Goal: Task Accomplishment & Management: Use online tool/utility

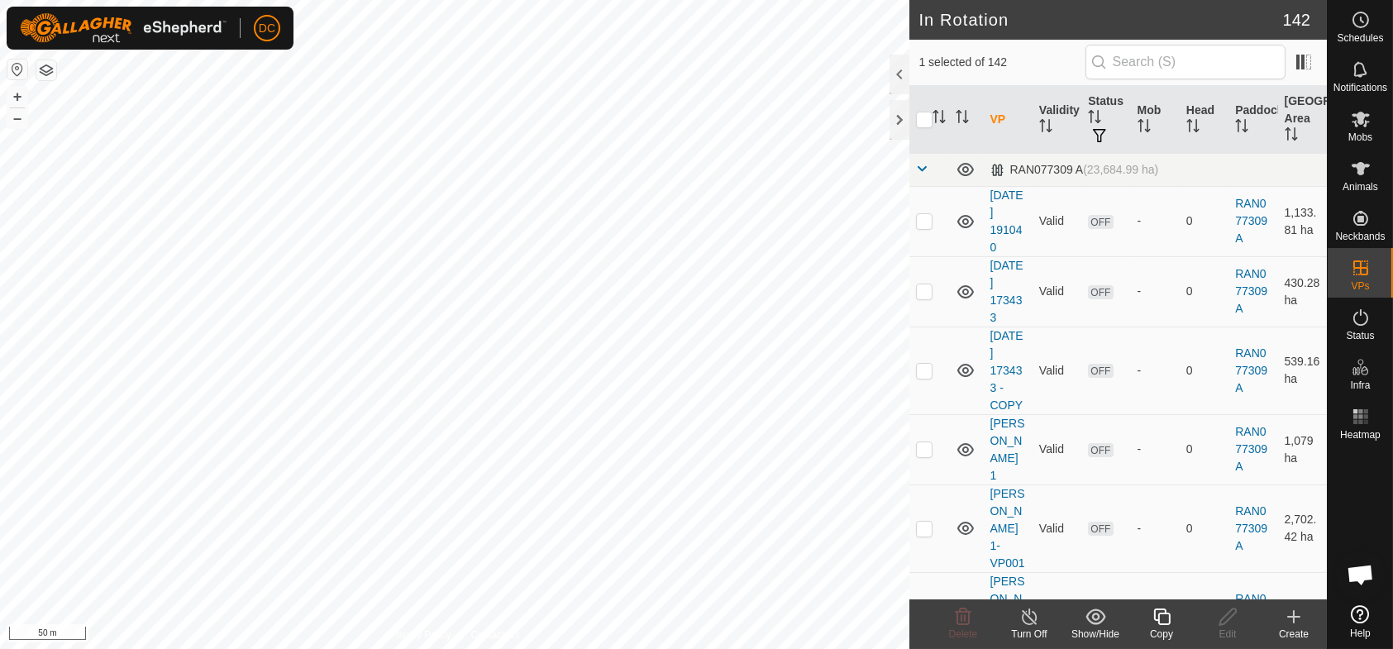
click at [1159, 621] on icon at bounding box center [1162, 617] width 21 height 20
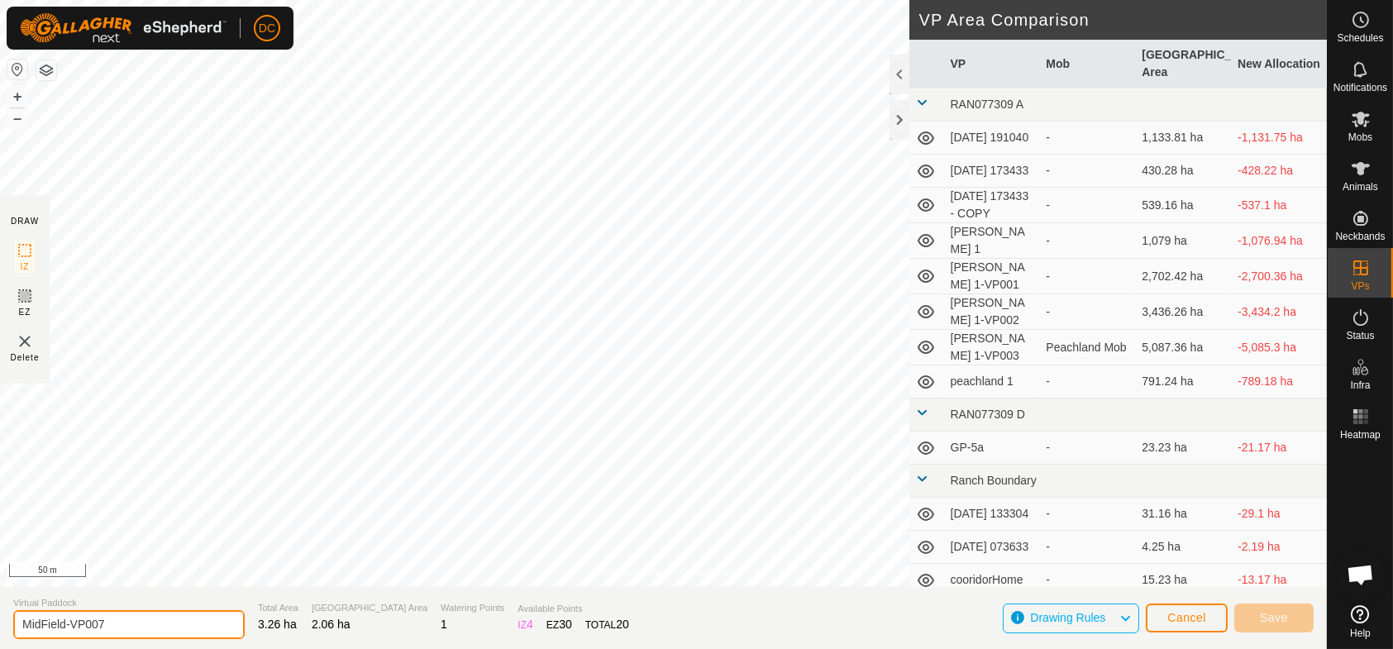
click at [144, 625] on input "MidField-VP007" at bounding box center [129, 624] width 232 height 29
type input "MidField-VP007a"
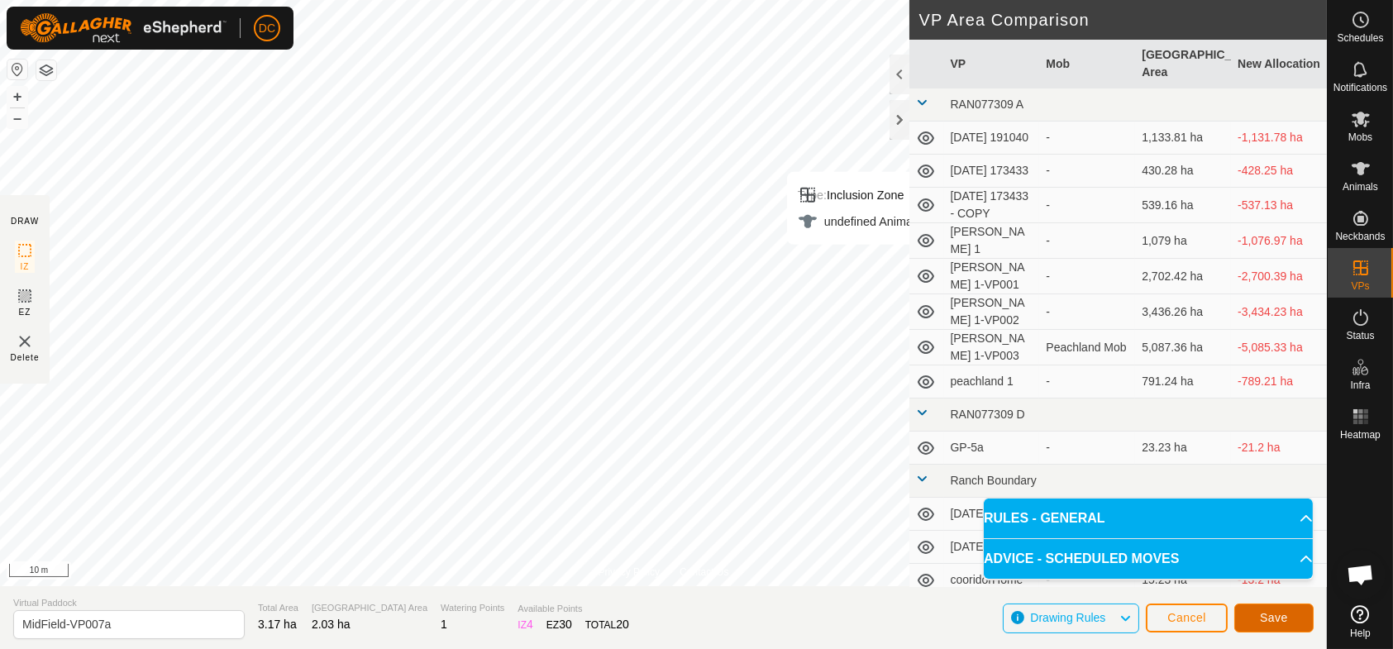
click at [1282, 622] on span "Save" at bounding box center [1274, 617] width 28 height 13
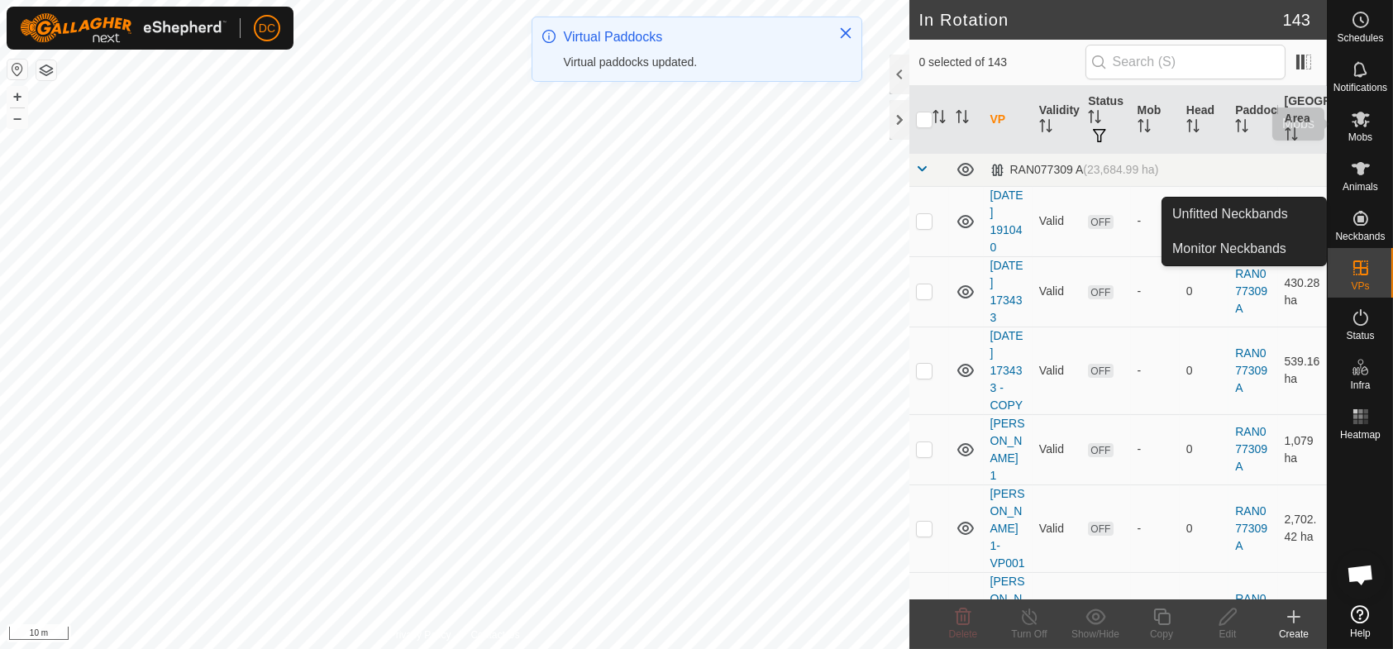
click at [1361, 125] on icon at bounding box center [1361, 119] width 20 height 20
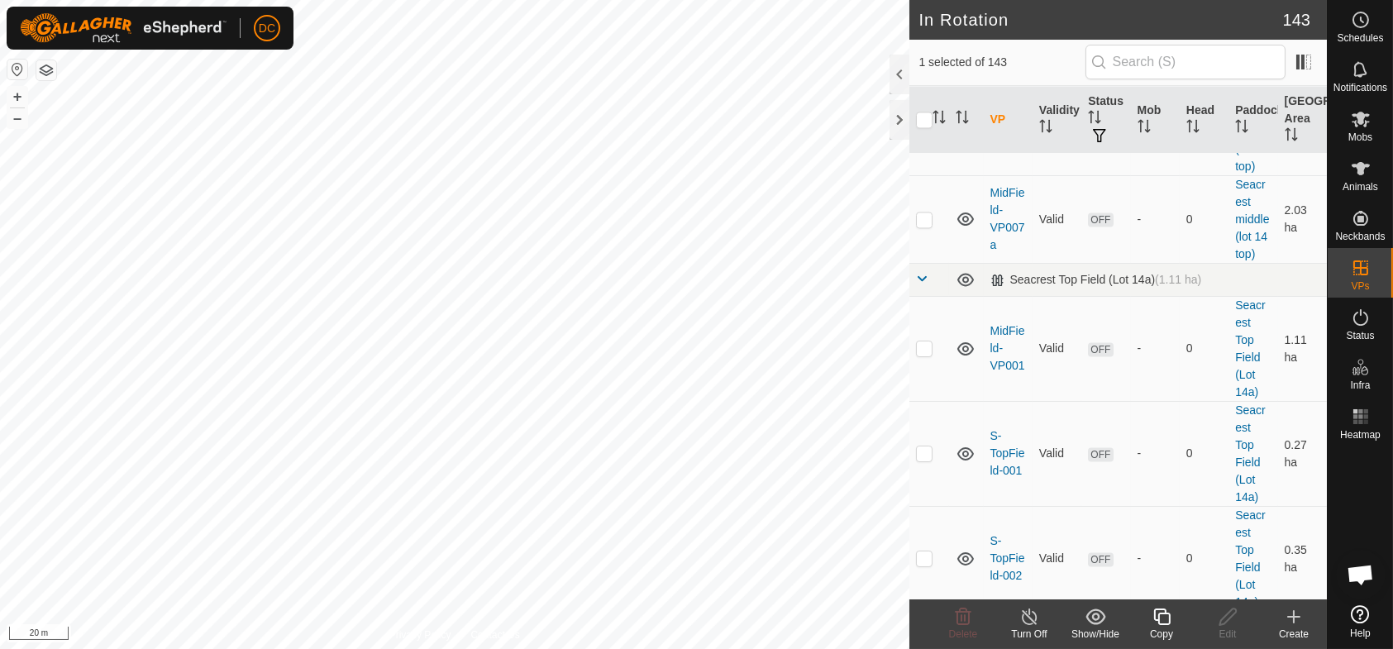
scroll to position [9178, 0]
click at [928, 223] on p-checkbox at bounding box center [924, 216] width 17 height 13
checkbox input "true"
click at [922, 136] on p-checkbox at bounding box center [924, 128] width 17 height 13
checkbox input "false"
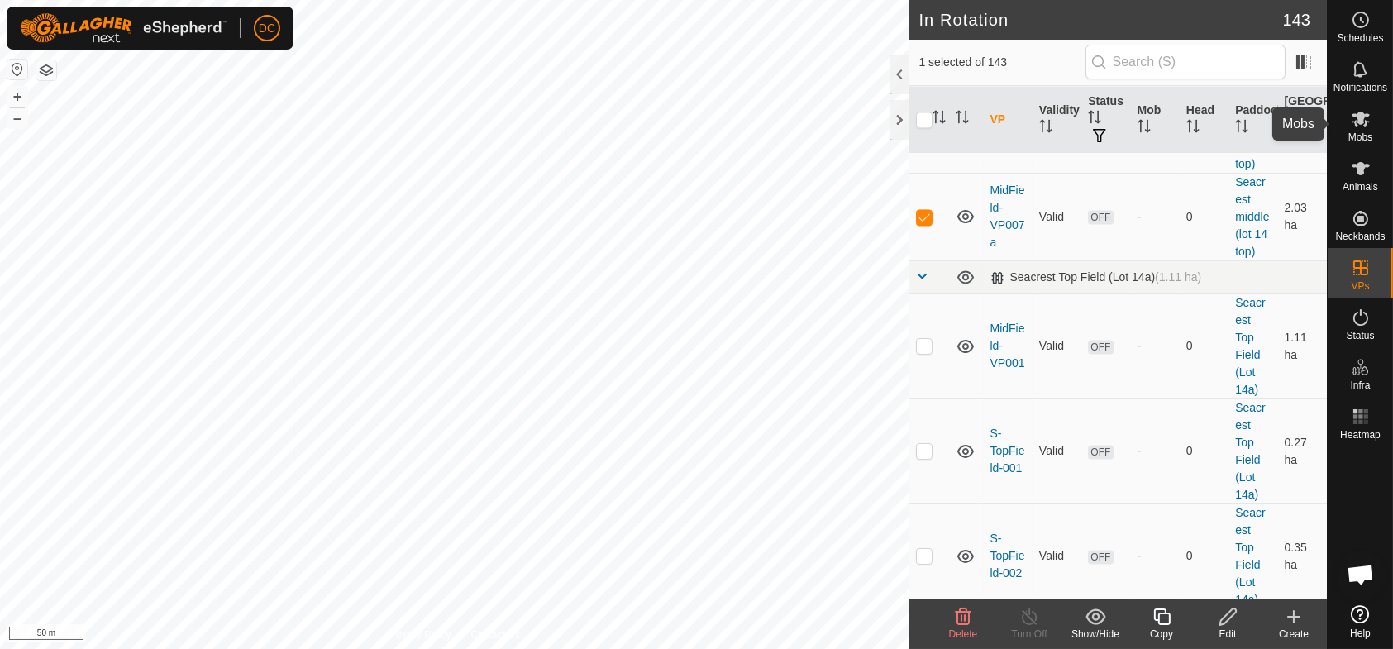
click at [1364, 123] on icon at bounding box center [1361, 119] width 20 height 20
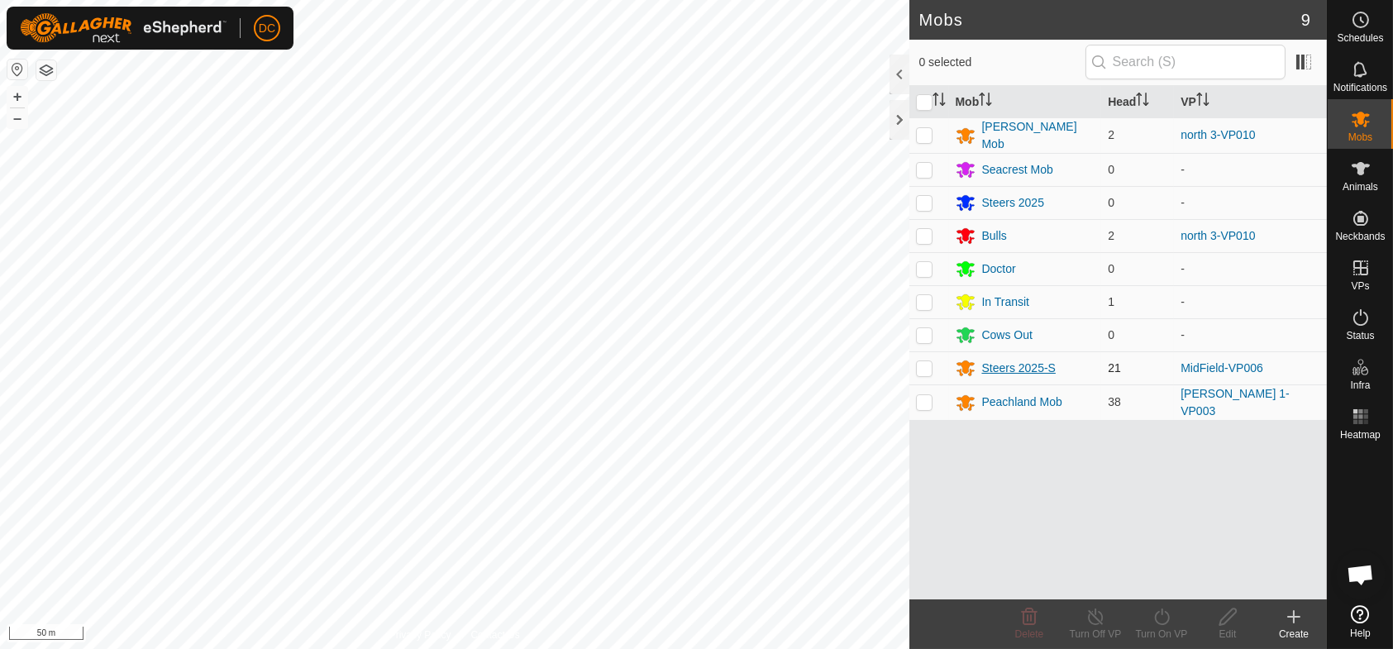
click at [1004, 366] on div "Steers 2025-S" at bounding box center [1019, 368] width 74 height 17
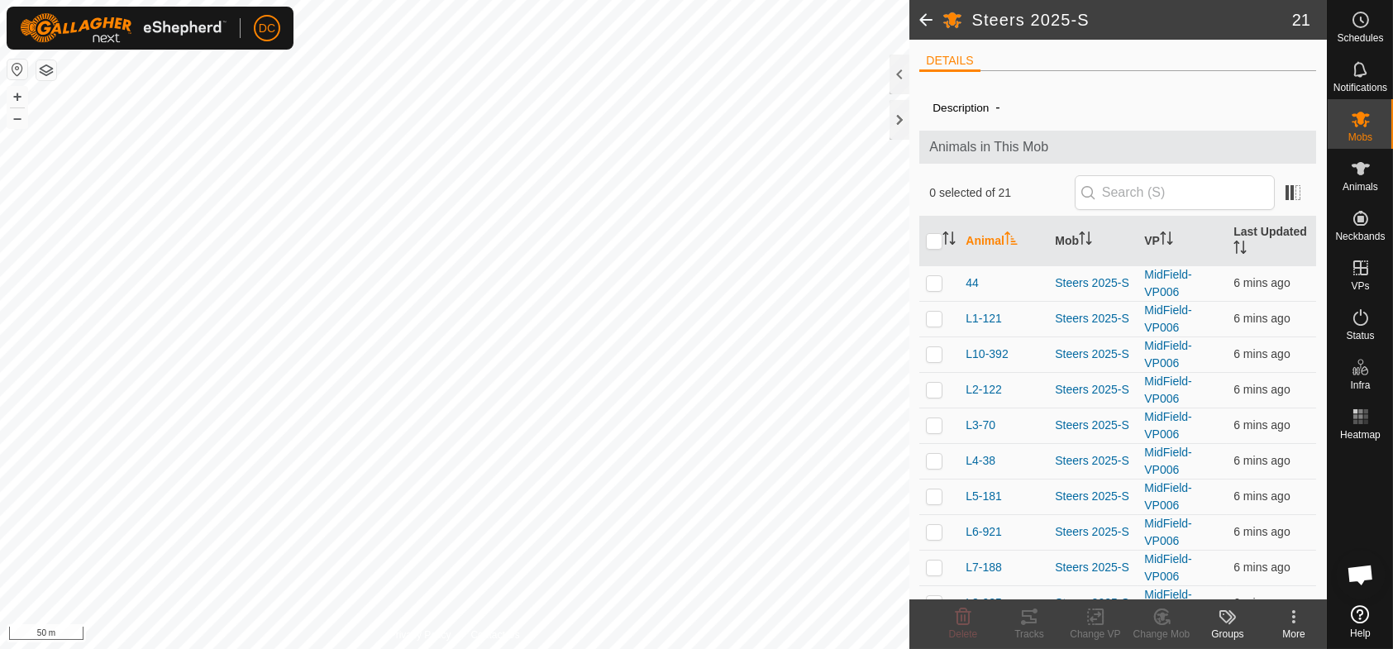
click at [929, 15] on span at bounding box center [926, 20] width 33 height 40
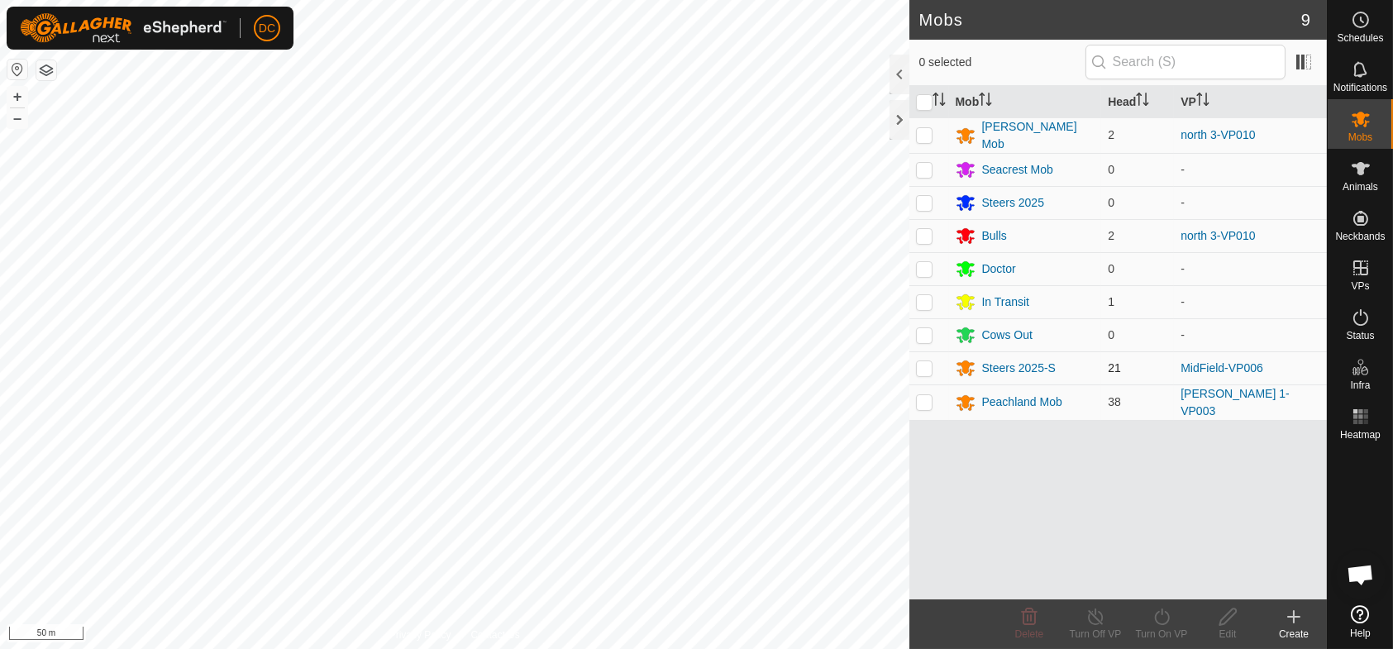
click at [927, 366] on p-checkbox at bounding box center [924, 367] width 17 height 13
checkbox input "true"
click at [1167, 626] on icon at bounding box center [1162, 617] width 21 height 20
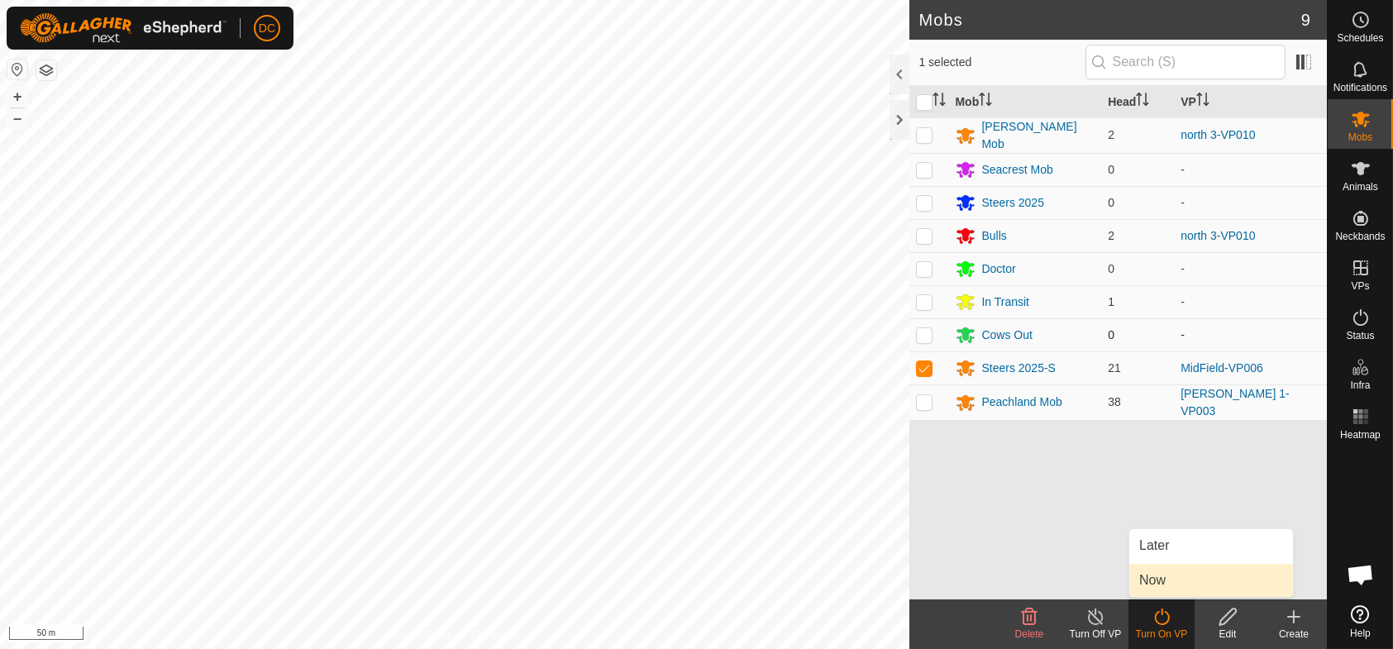
click at [1145, 585] on span "Now" at bounding box center [1152, 581] width 26 height 20
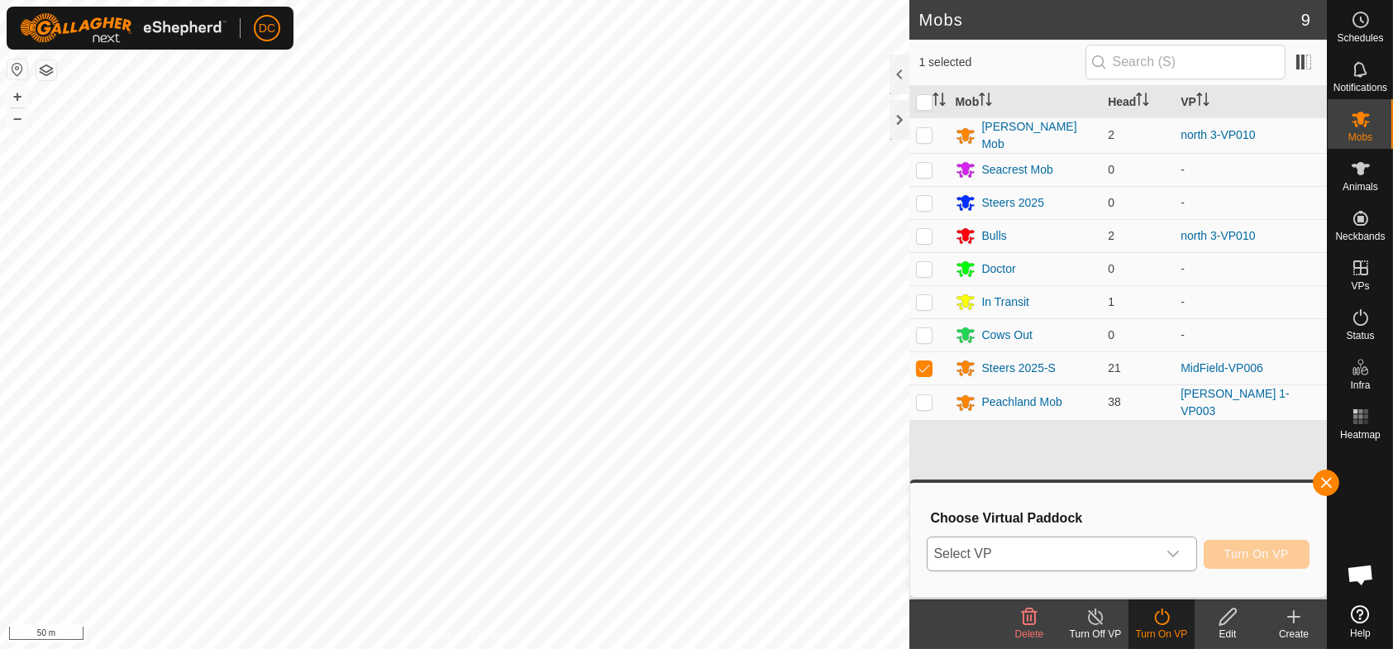
click at [1115, 555] on span "Select VP" at bounding box center [1042, 553] width 229 height 33
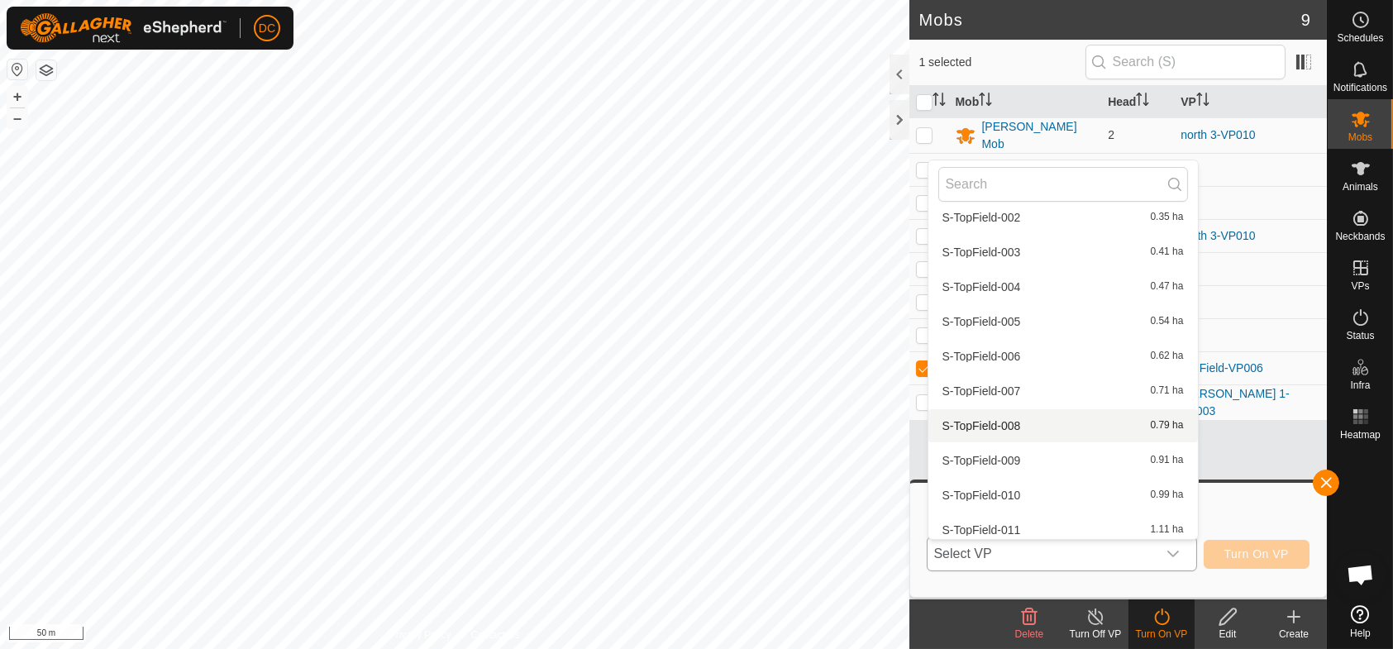
scroll to position [4606, 0]
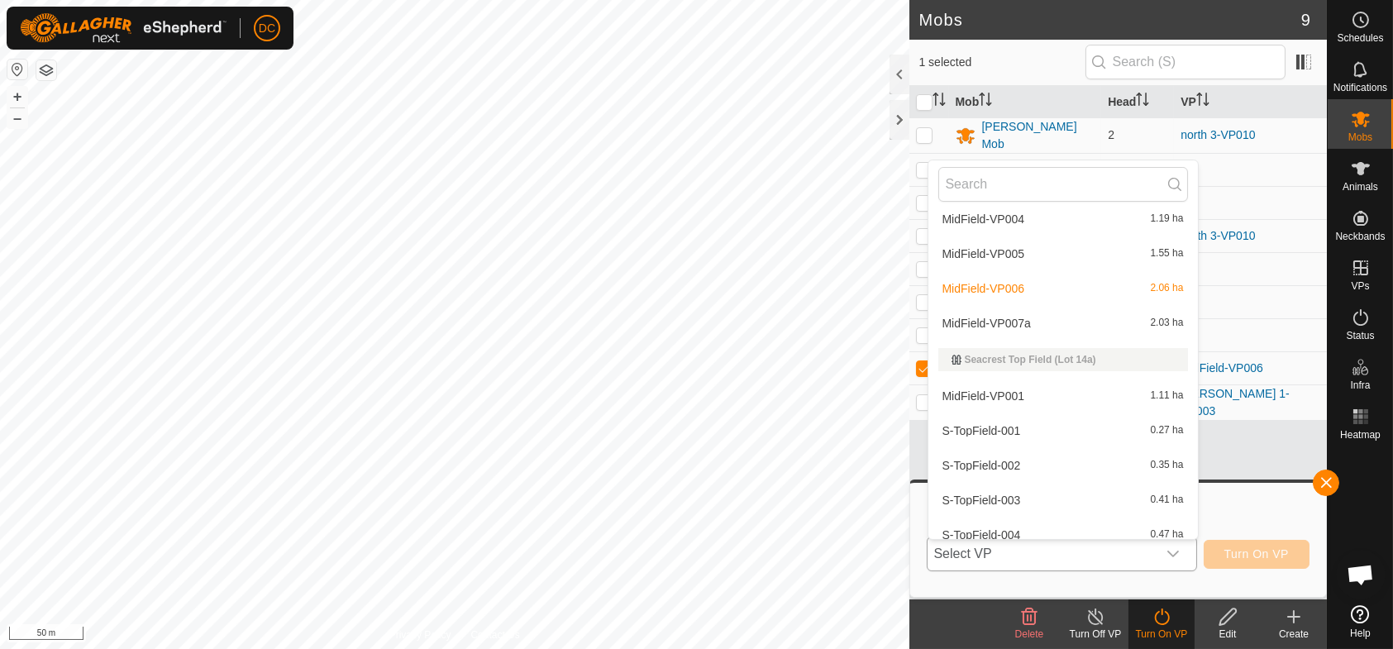
click at [1007, 318] on span "MidField-VP007a" at bounding box center [987, 324] width 88 height 12
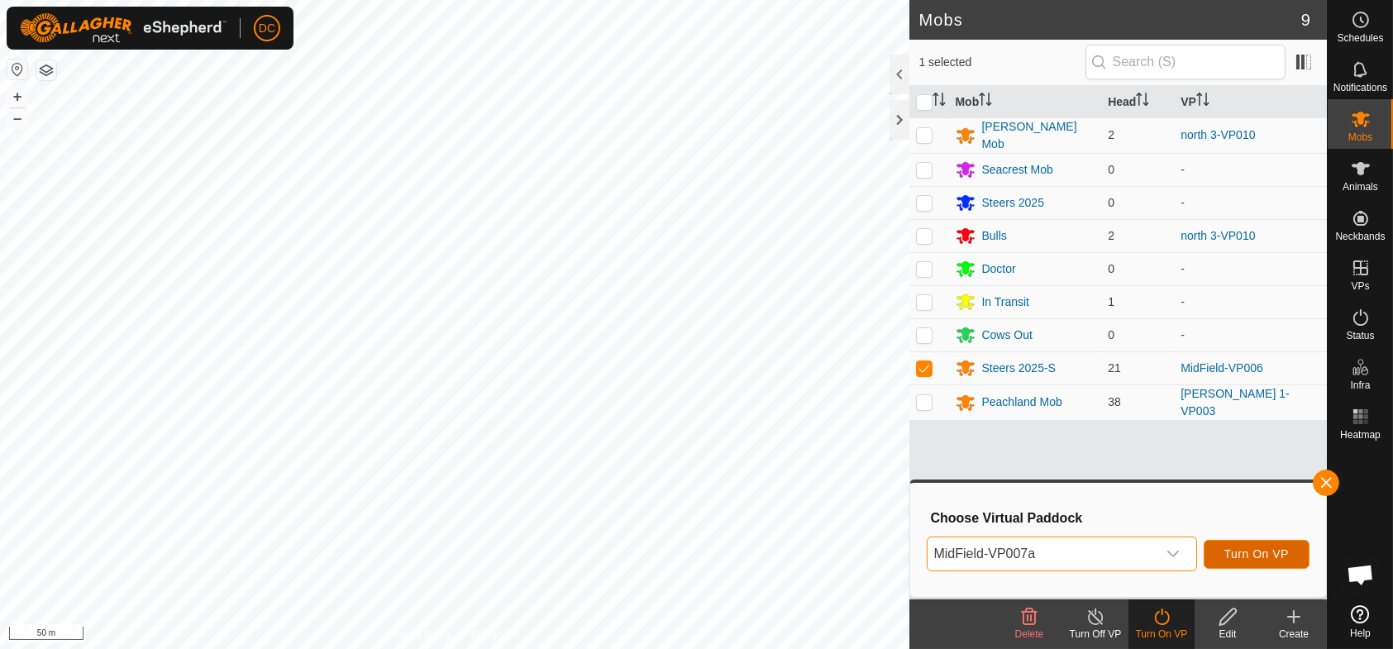
click at [1244, 543] on button "Turn On VP" at bounding box center [1257, 554] width 106 height 29
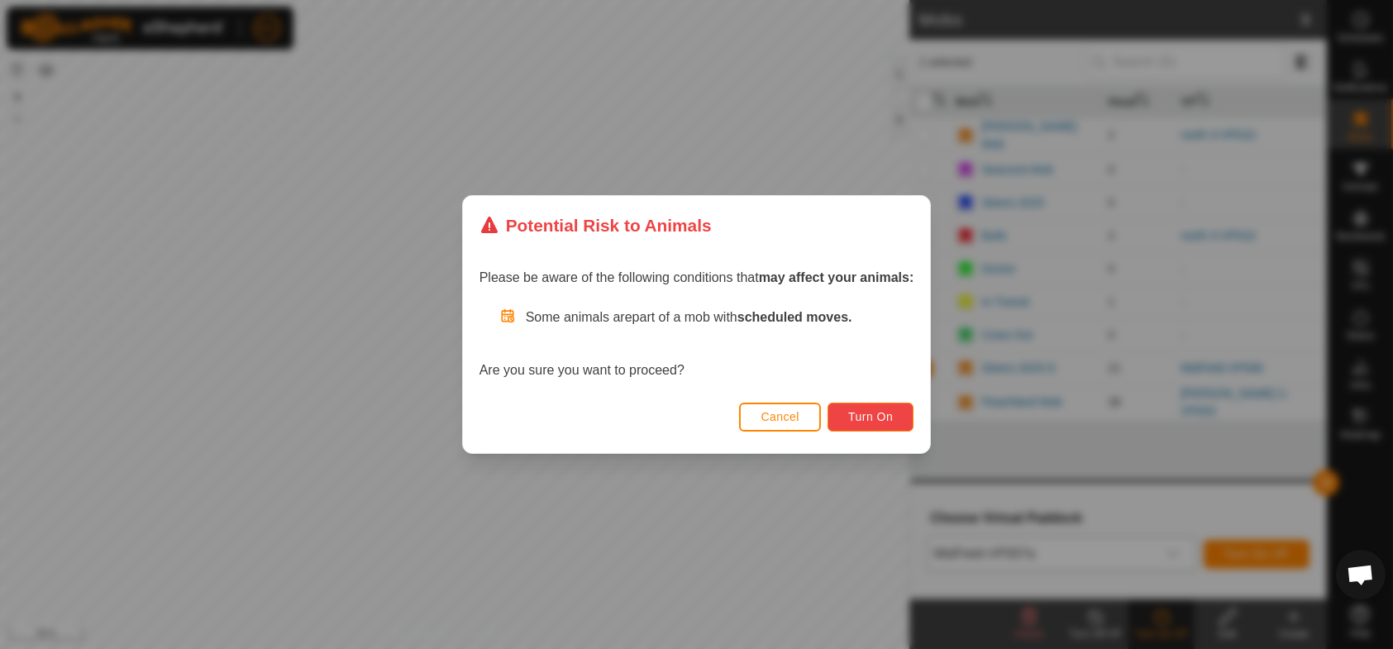
click at [884, 419] on span "Turn On" at bounding box center [870, 416] width 45 height 13
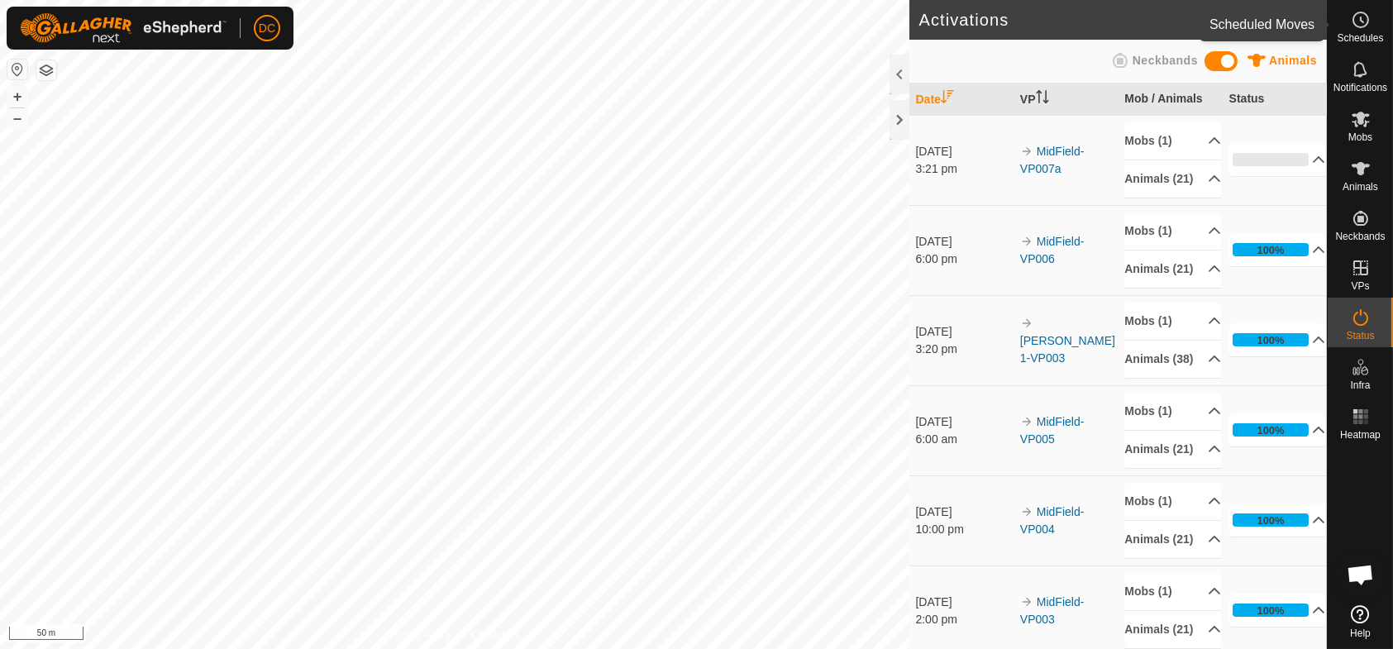
click at [1366, 25] on circle at bounding box center [1361, 19] width 15 height 15
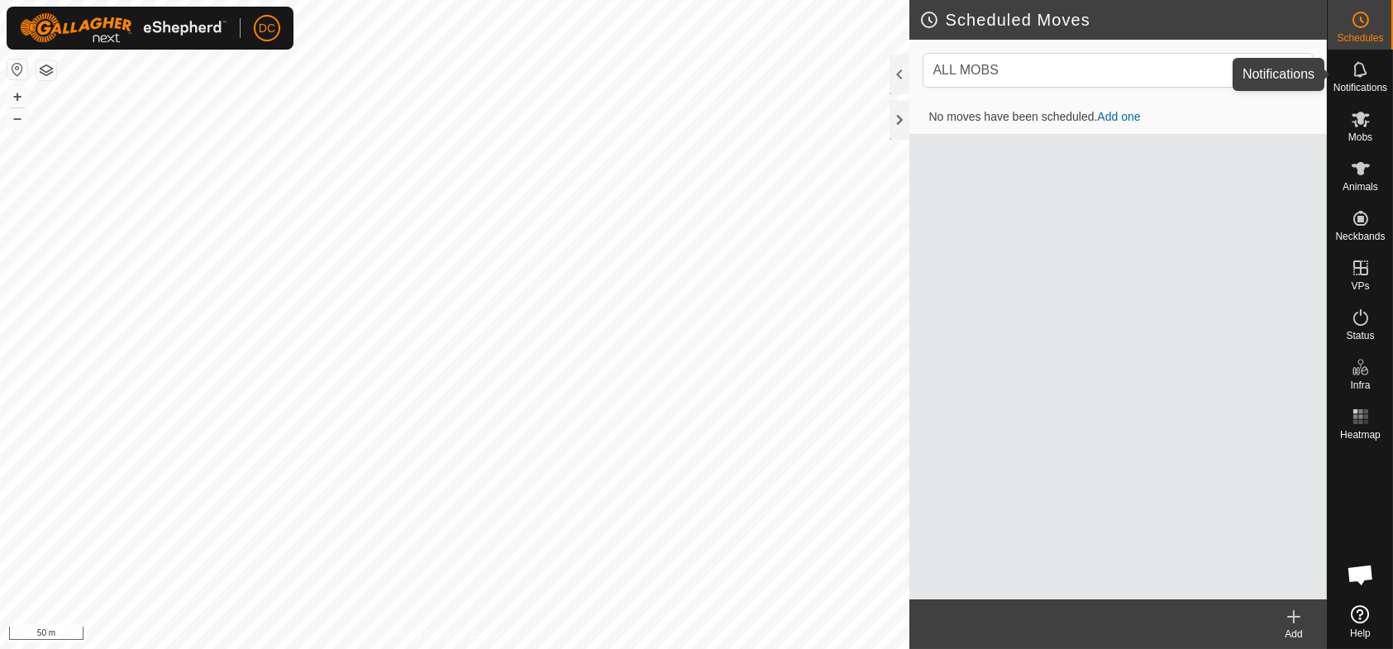
click at [1376, 79] on div "Notifications" at bounding box center [1360, 75] width 65 height 50
